Goal: Navigation & Orientation: Understand site structure

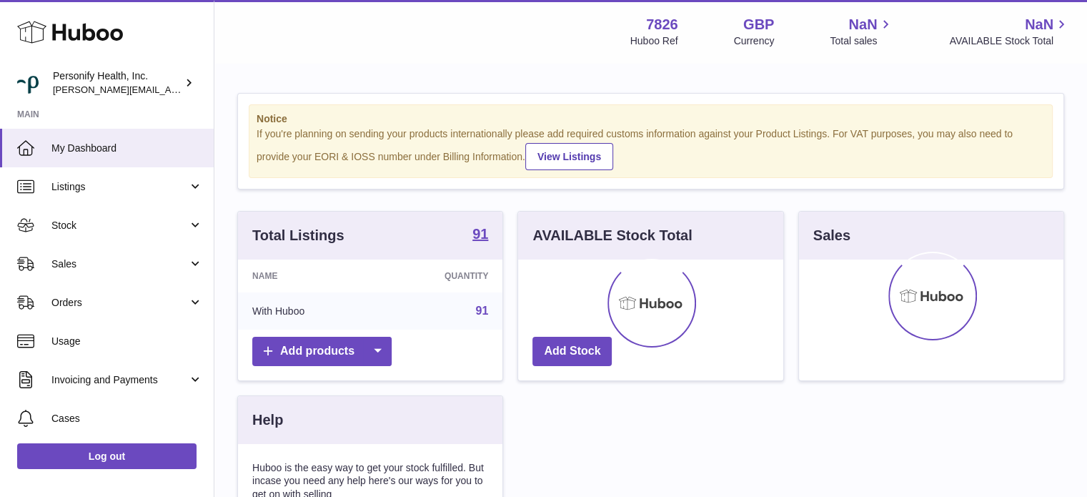
click at [100, 36] on icon at bounding box center [70, 32] width 106 height 29
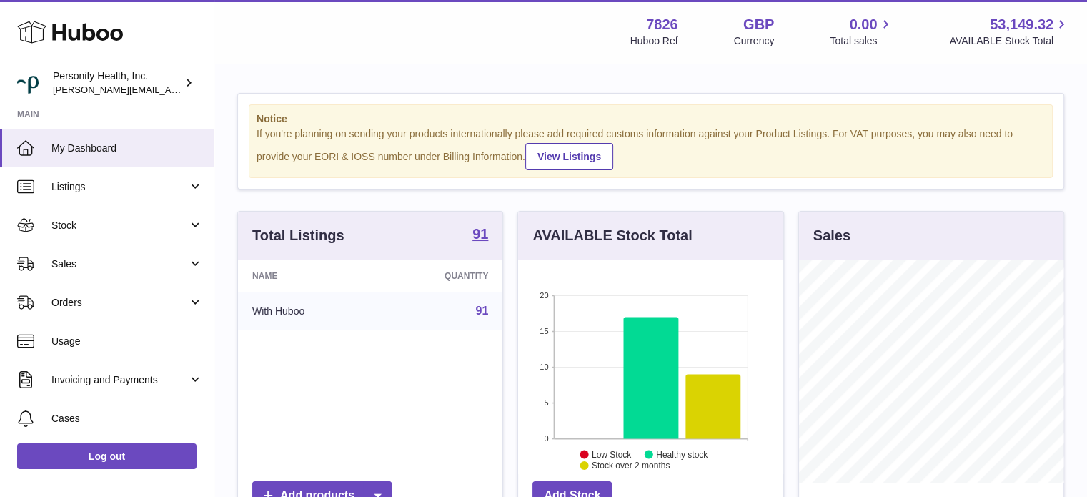
scroll to position [223, 265]
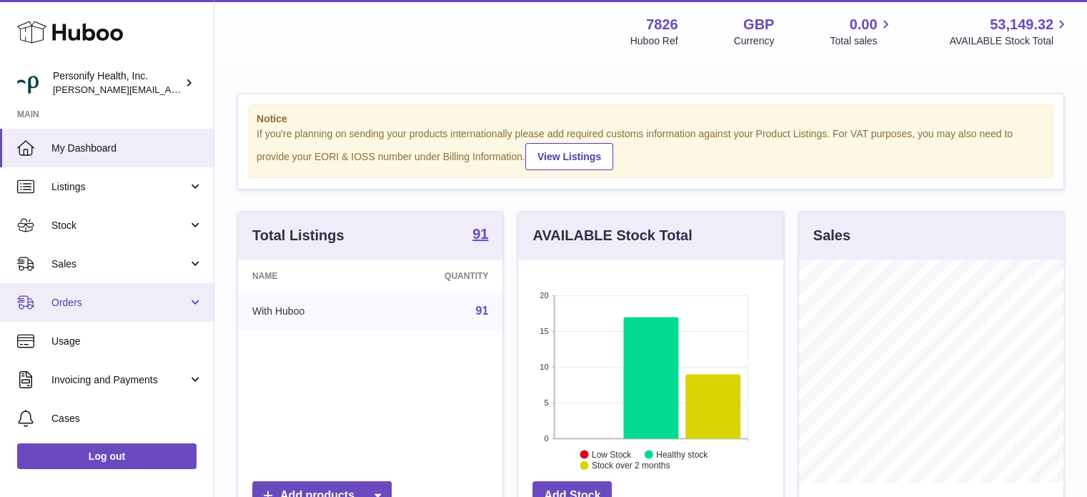
click at [81, 303] on span "Orders" at bounding box center [119, 303] width 137 height 14
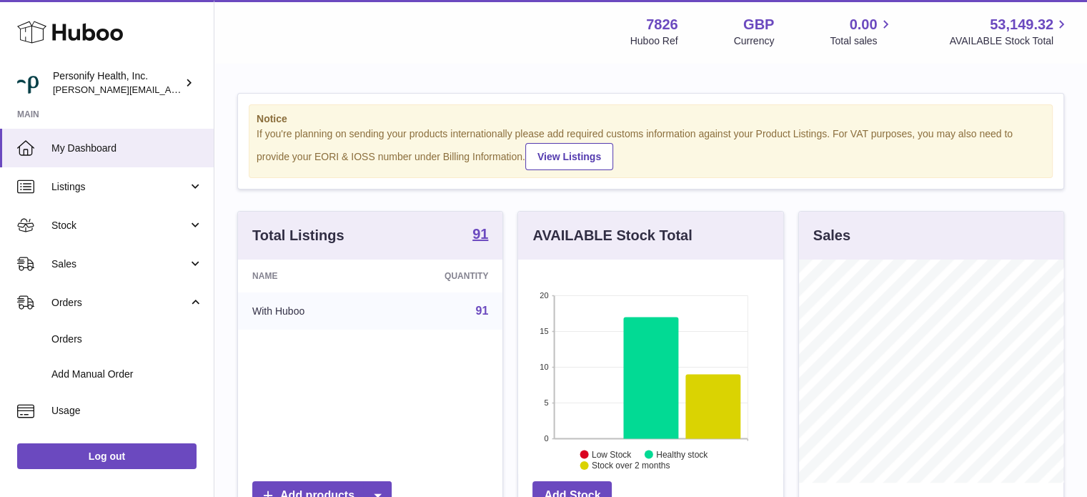
click at [99, 36] on use at bounding box center [70, 32] width 106 height 22
